Goal: Task Accomplishment & Management: Use online tool/utility

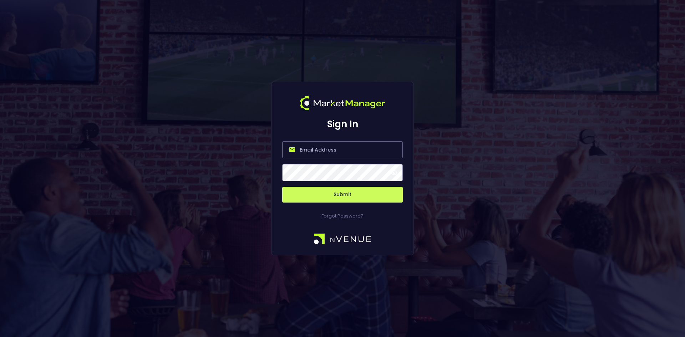
click at [328, 150] on input "email" at bounding box center [342, 149] width 121 height 17
type input "o"
type input "[EMAIL_ADDRESS][DOMAIN_NAME]"
click at [342, 196] on button "Submit" at bounding box center [342, 195] width 121 height 16
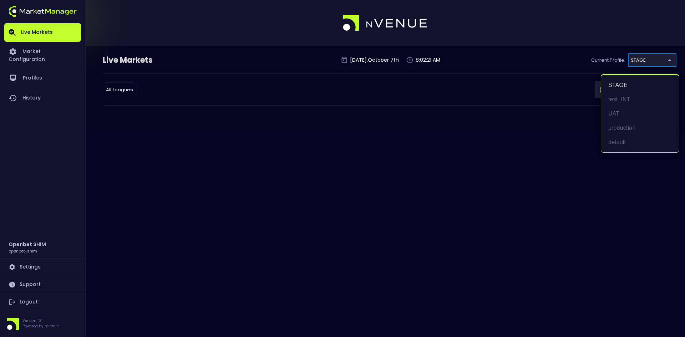
click at [647, 59] on body "Live Markets Market Configuration Profiles History Openbet SHIM openbet-shim Se…" at bounding box center [342, 168] width 685 height 337
click at [618, 101] on li "test_INT" at bounding box center [640, 99] width 78 height 14
type input "7b109a49-af35-4bf1-9088-2b0c1d108231"
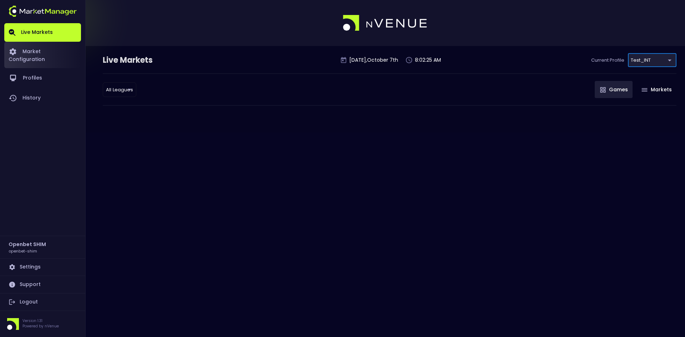
click at [58, 53] on link "Market Configuration" at bounding box center [42, 55] width 77 height 26
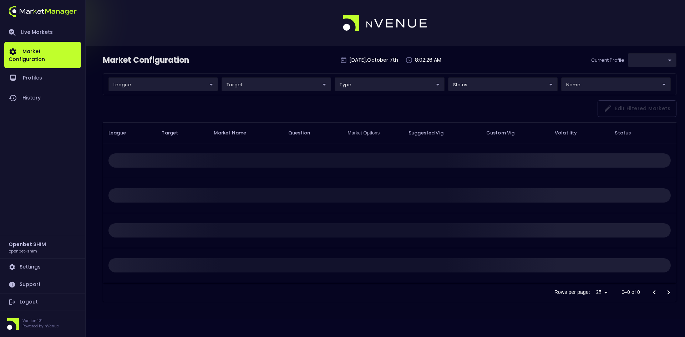
type input "7b109a49-af35-4bf1-9088-2b0c1d108231"
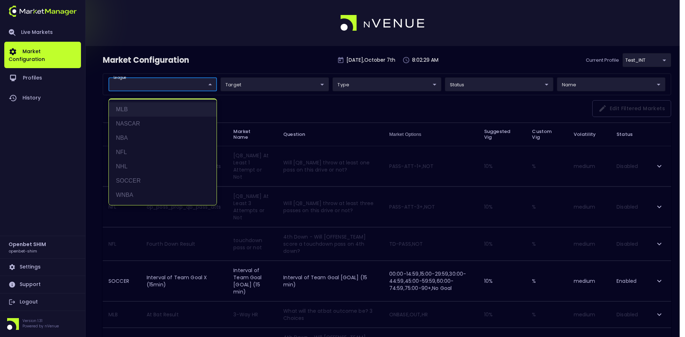
click at [139, 106] on li "MLB" at bounding box center [163, 109] width 108 height 14
type input "MLB"
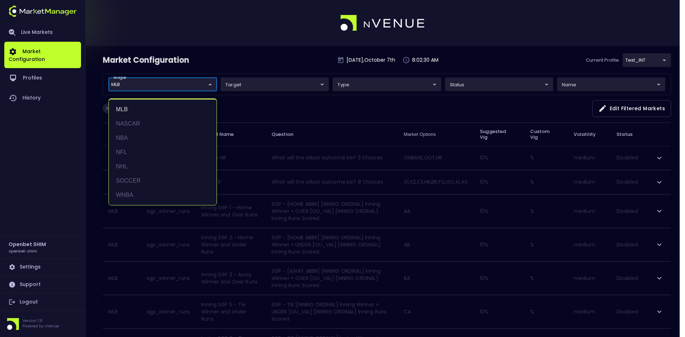
click at [283, 102] on div at bounding box center [342, 168] width 685 height 337
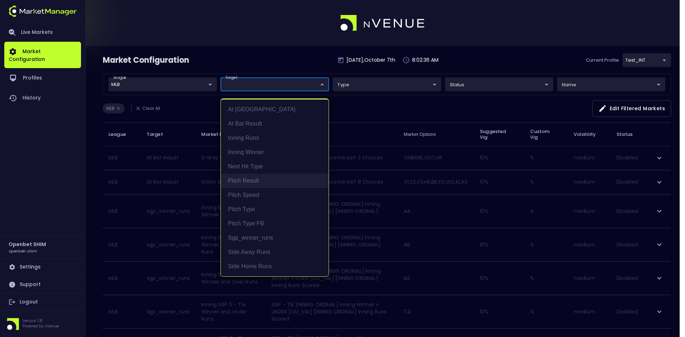
click at [249, 178] on li "Pitch Result" at bounding box center [275, 181] width 108 height 14
click at [376, 106] on div at bounding box center [342, 168] width 685 height 337
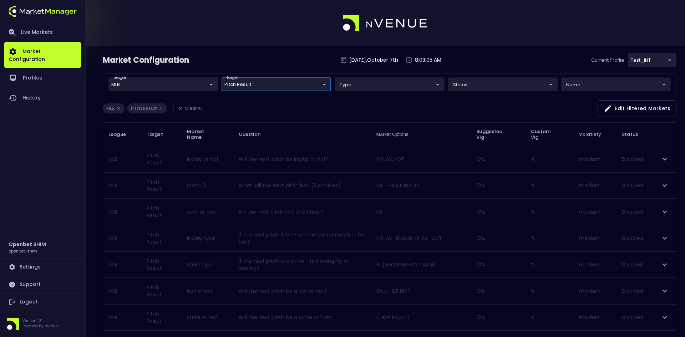
click at [251, 79] on body "Live Markets Market Configuration Profiles History Openbet SHIM openbet-shim Se…" at bounding box center [342, 236] width 685 height 473
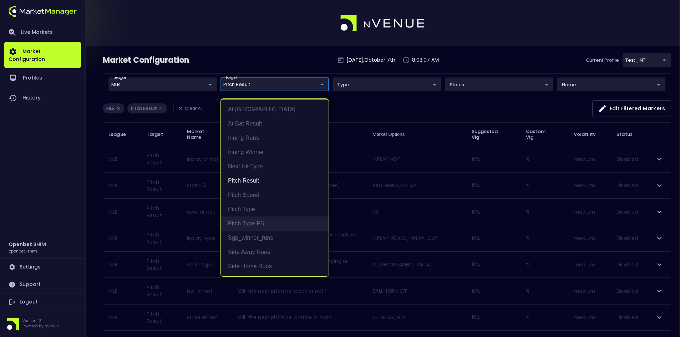
click at [245, 221] on li "Pitch Type FB" at bounding box center [275, 224] width 108 height 14
click at [250, 180] on li "Pitch Result" at bounding box center [275, 181] width 108 height 14
type input "Pitch Type FB"
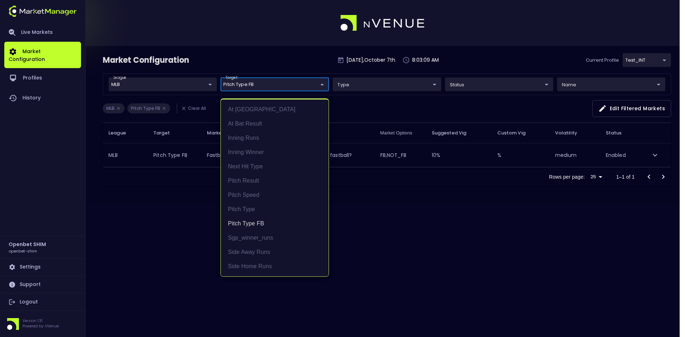
click at [429, 209] on div at bounding box center [342, 168] width 685 height 337
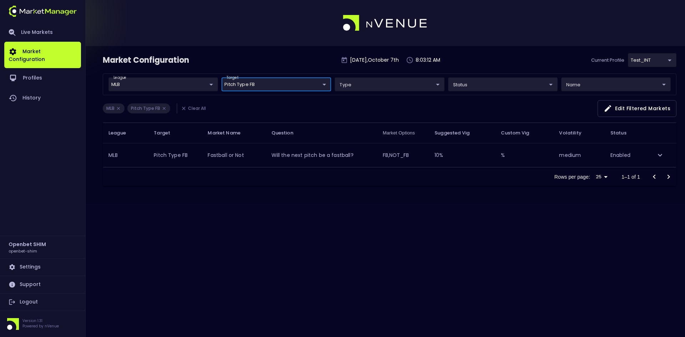
click at [298, 83] on body "Live Markets Market Configuration Profiles History Openbet SHIM openbet-shim Se…" at bounding box center [342, 168] width 685 height 337
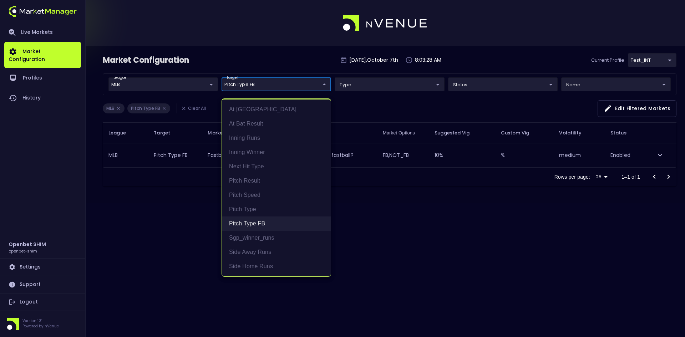
click at [264, 222] on li "Pitch Type FB" at bounding box center [276, 224] width 109 height 14
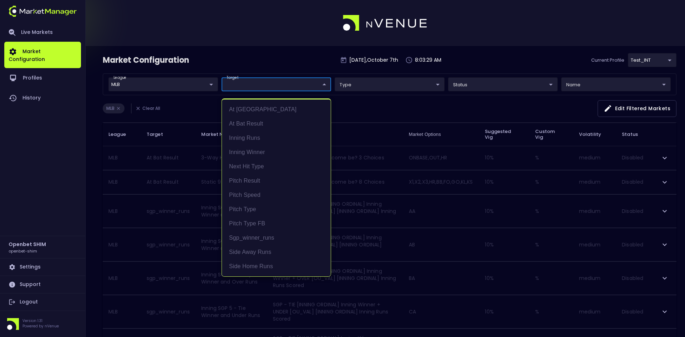
click at [377, 107] on div at bounding box center [342, 168] width 685 height 337
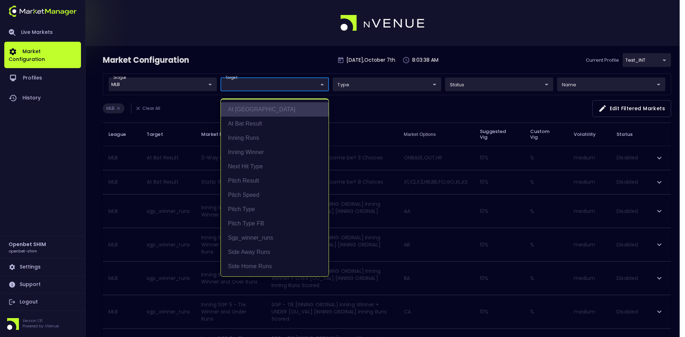
click at [249, 112] on li "At [GEOGRAPHIC_DATA]" at bounding box center [275, 109] width 108 height 14
type input "At [GEOGRAPHIC_DATA]"
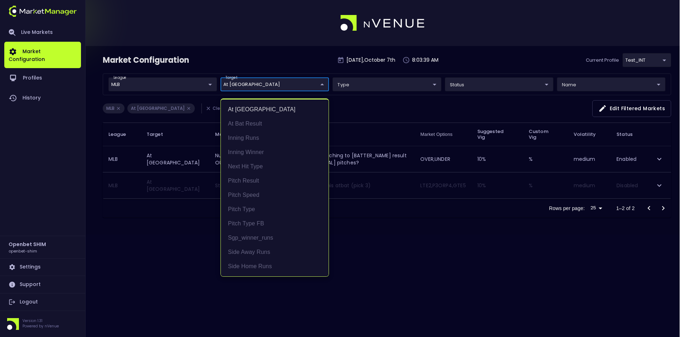
click at [370, 108] on div at bounding box center [342, 168] width 685 height 337
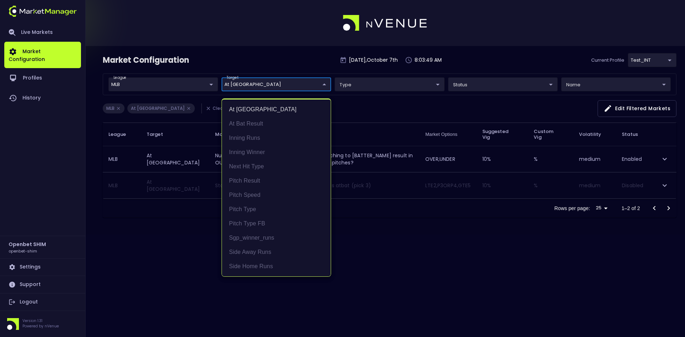
click at [288, 88] on body "Live Markets Market Configuration Profiles History Openbet SHIM openbet-shim Se…" at bounding box center [342, 168] width 685 height 337
click at [254, 113] on li "At [GEOGRAPHIC_DATA]" at bounding box center [276, 109] width 109 height 14
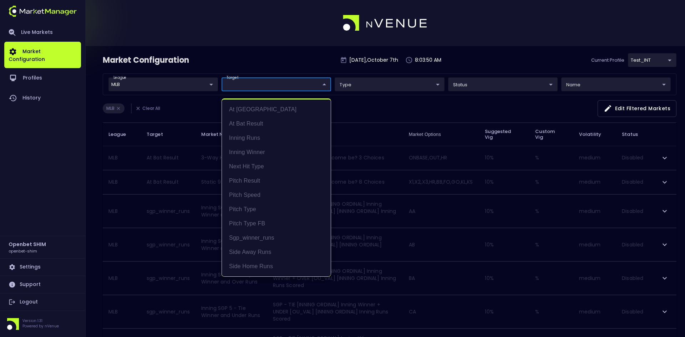
click at [362, 111] on div at bounding box center [342, 168] width 685 height 337
